Goal: Check status

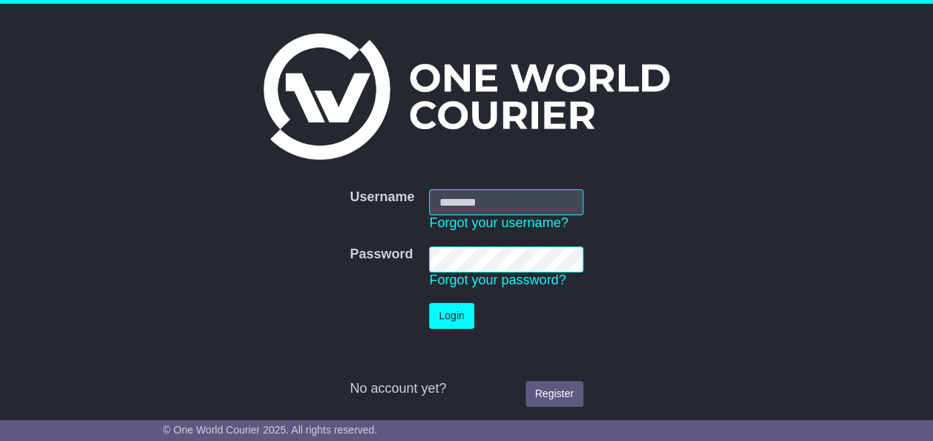
type input "**********"
click at [458, 319] on button "Login" at bounding box center [451, 316] width 45 height 26
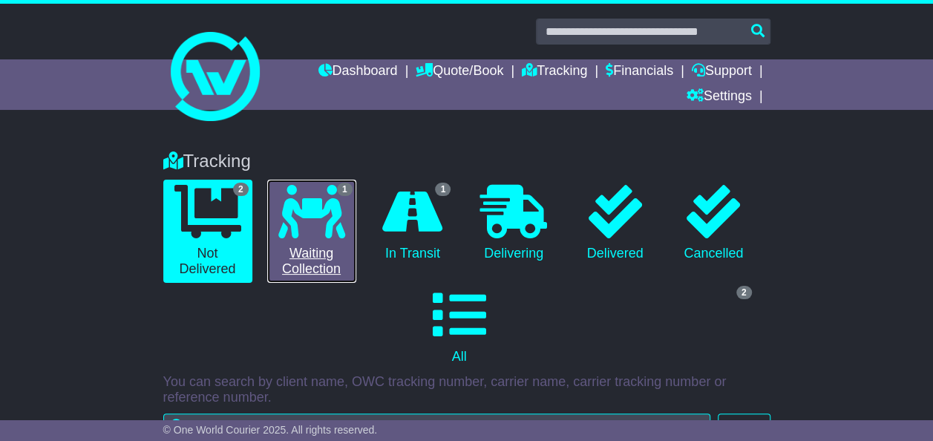
click at [324, 250] on link "1 Waiting Collection" at bounding box center [311, 231] width 89 height 103
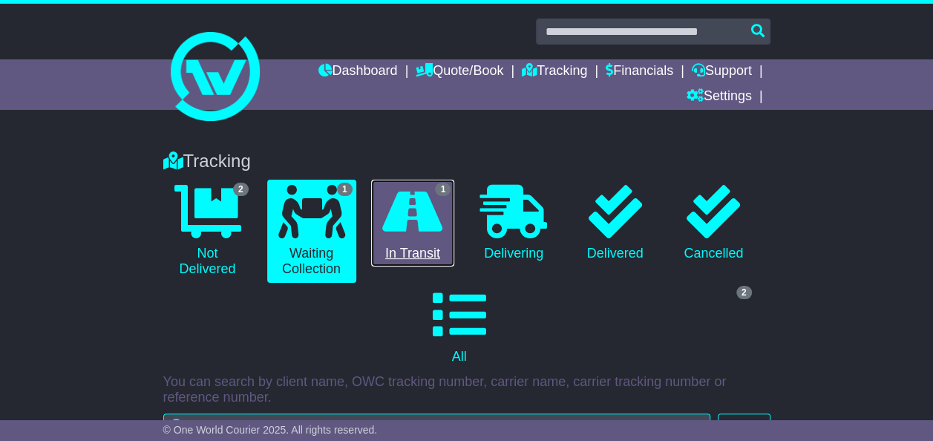
click at [419, 215] on icon at bounding box center [412, 211] width 60 height 53
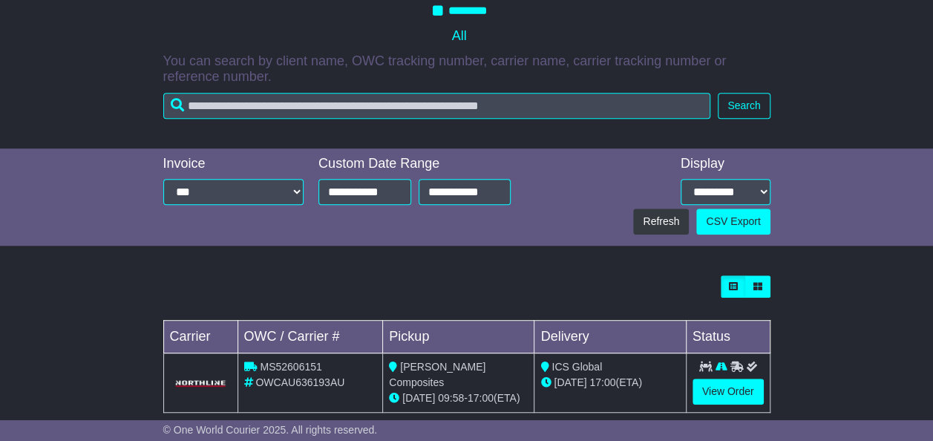
scroll to position [342, 0]
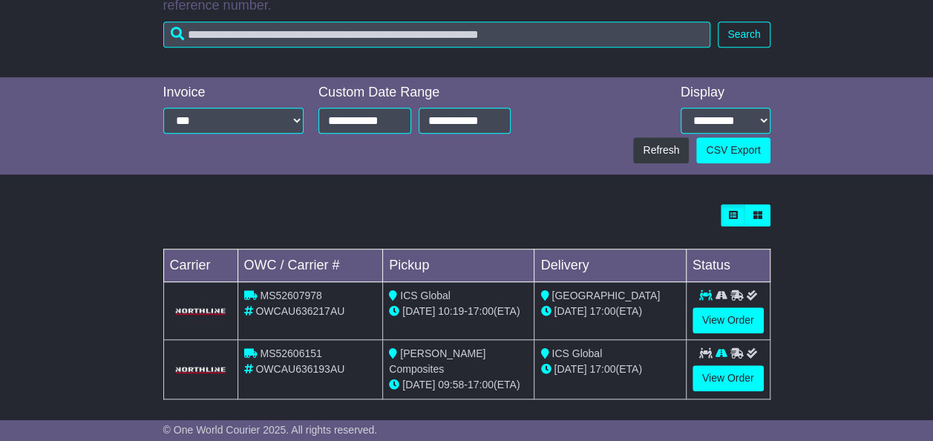
scroll to position [399, 0]
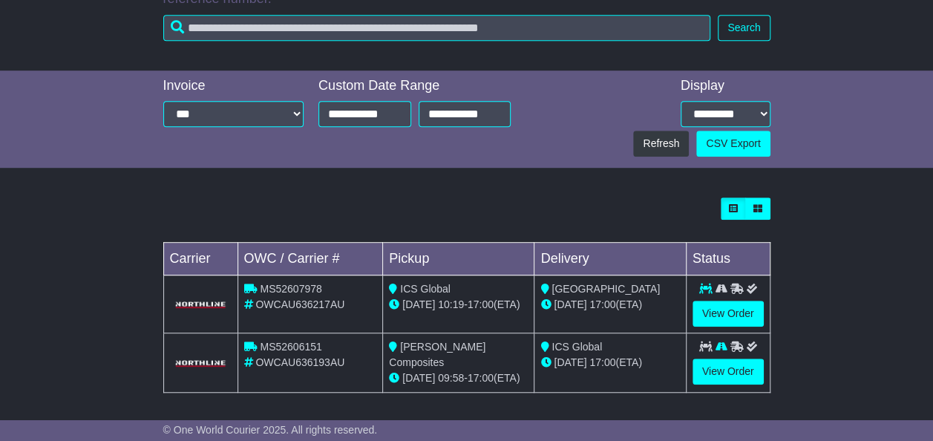
click at [303, 346] on span "MS52606151" at bounding box center [291, 347] width 62 height 12
copy span "MS52606151"
click at [323, 304] on span "OWCAU636217AU" at bounding box center [299, 304] width 89 height 12
drag, startPoint x: 346, startPoint y: 303, endPoint x: 257, endPoint y: 306, distance: 89.1
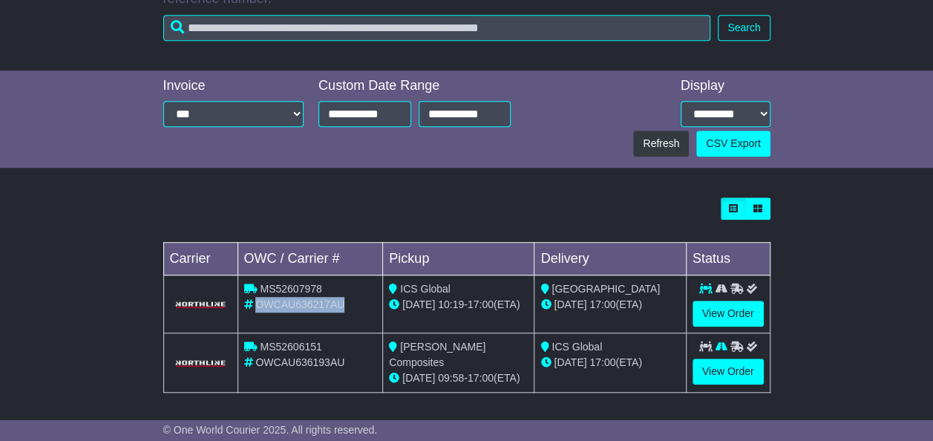
click at [257, 306] on div "OWCAU636217AU" at bounding box center [310, 305] width 133 height 16
copy span "OWCAU636217AU"
click at [346, 284] on div "MS52607978" at bounding box center [310, 289] width 133 height 16
drag, startPoint x: 319, startPoint y: 287, endPoint x: 275, endPoint y: 287, distance: 43.1
click at [275, 287] on div "MS52607978" at bounding box center [310, 289] width 133 height 16
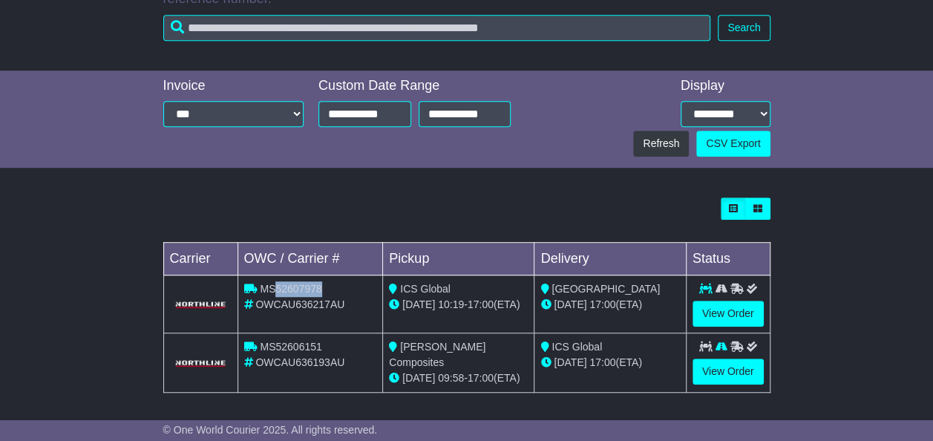
copy span "52607978"
